Goal: Navigation & Orientation: Go to known website

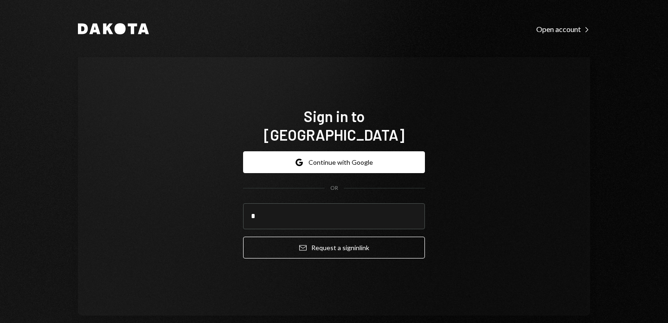
type input "**********"
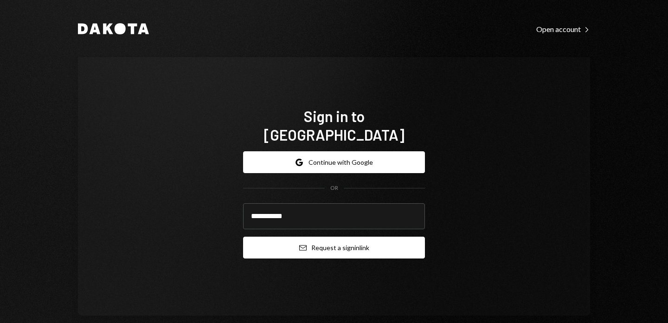
click at [329, 238] on button "Email Request a sign in link" at bounding box center [334, 247] width 182 height 22
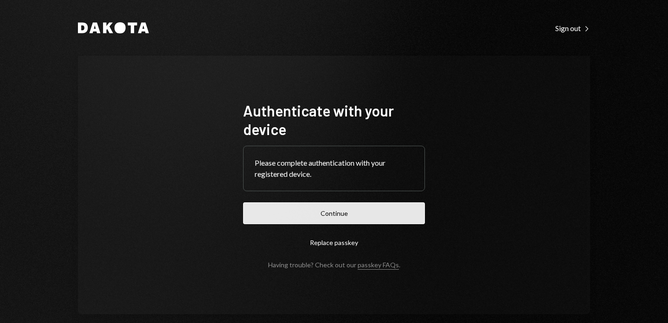
click at [338, 206] on button "Continue" at bounding box center [334, 213] width 182 height 22
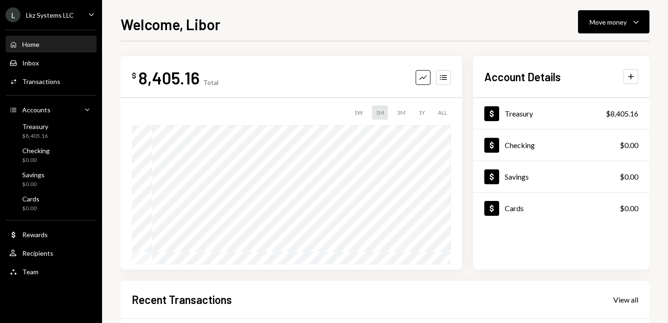
click at [600, 40] on div "Welcome, Libor Move money Caret Down $ 8,405.16 Total Graph Accounts 1W 1M 3M 1…" at bounding box center [385, 168] width 529 height 310
